Goal: Find specific page/section: Find specific page/section

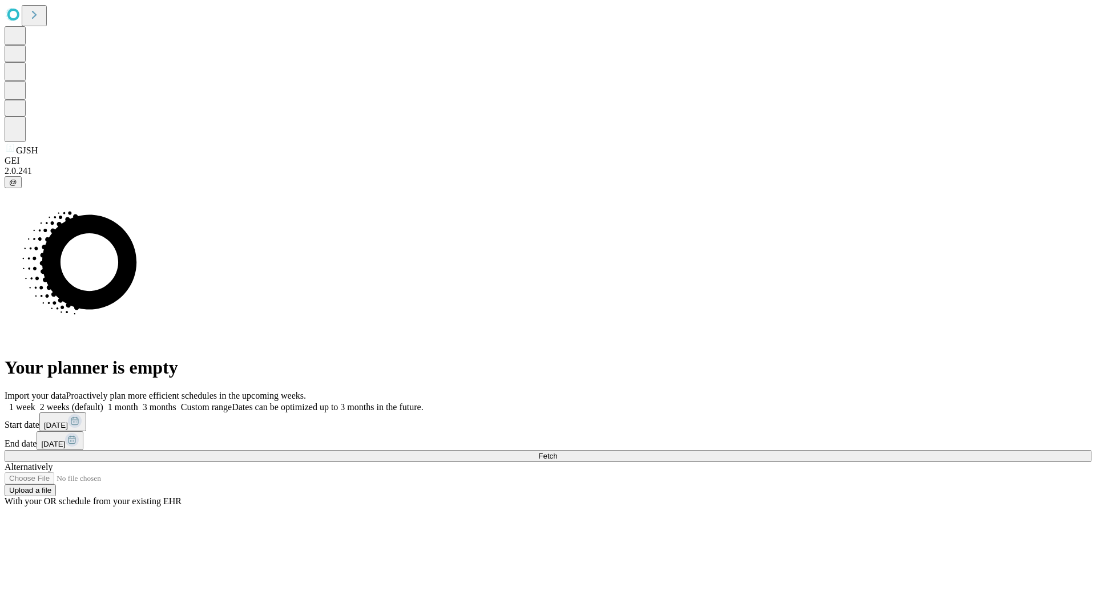
click at [557, 452] on span "Fetch" at bounding box center [547, 456] width 19 height 9
